Goal: Task Accomplishment & Management: Complete application form

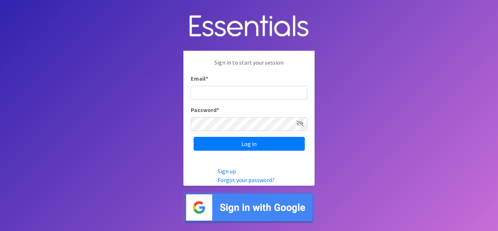
click at [225, 96] on input "Email *" at bounding box center [249, 93] width 117 height 14
click at [231, 172] on link "Sign up" at bounding box center [227, 170] width 18 height 7
click at [233, 171] on link "Sign up" at bounding box center [227, 170] width 18 height 7
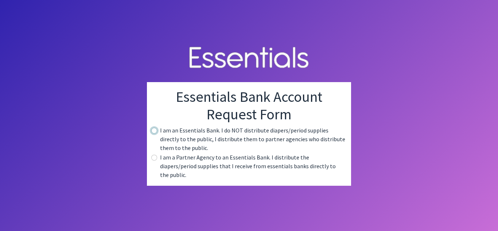
click at [152, 133] on input "radio" at bounding box center [154, 131] width 6 height 6
radio input "true"
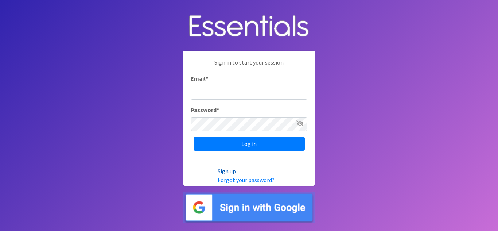
click at [229, 171] on link "Sign up" at bounding box center [227, 170] width 18 height 7
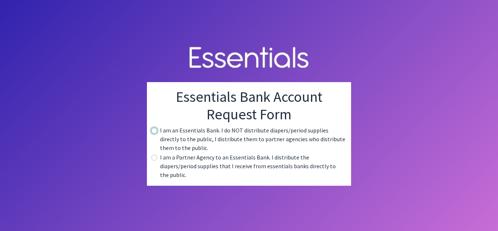
click at [153, 133] on input "radio" at bounding box center [154, 131] width 6 height 6
radio input "true"
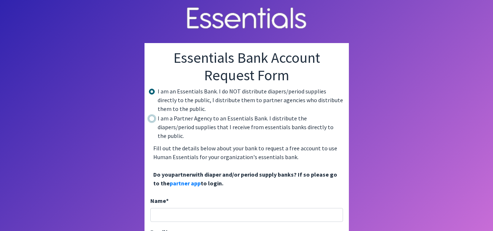
click at [150, 120] on input "radio" at bounding box center [152, 119] width 6 height 6
radio input "true"
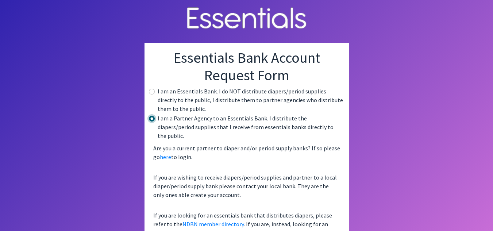
click at [150, 120] on input "radio" at bounding box center [152, 119] width 6 height 6
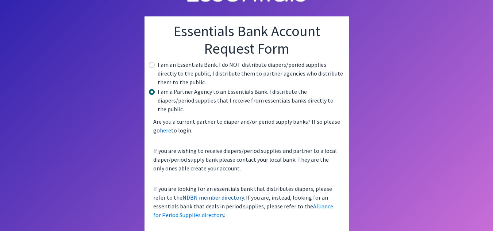
click at [211, 194] on link "NDBN member directory" at bounding box center [212, 197] width 61 height 7
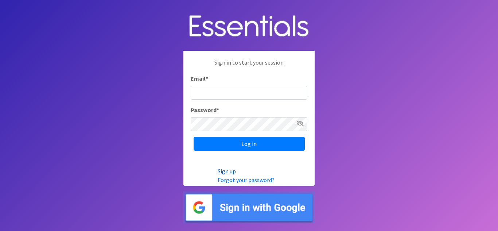
click at [230, 174] on link "Sign up" at bounding box center [227, 170] width 18 height 7
